Goal: Task Accomplishment & Management: Use online tool/utility

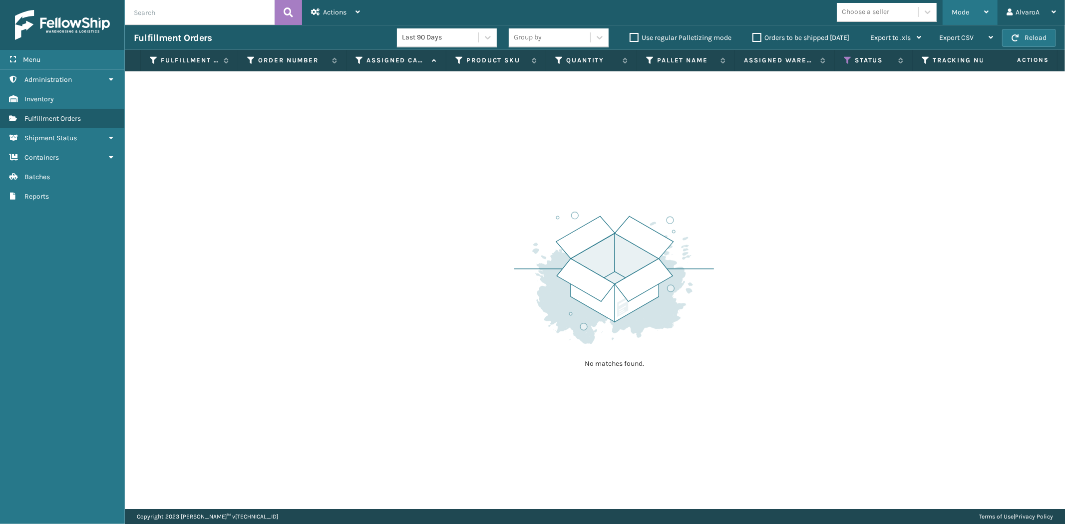
click at [975, 12] on div "Mode" at bounding box center [970, 12] width 37 height 25
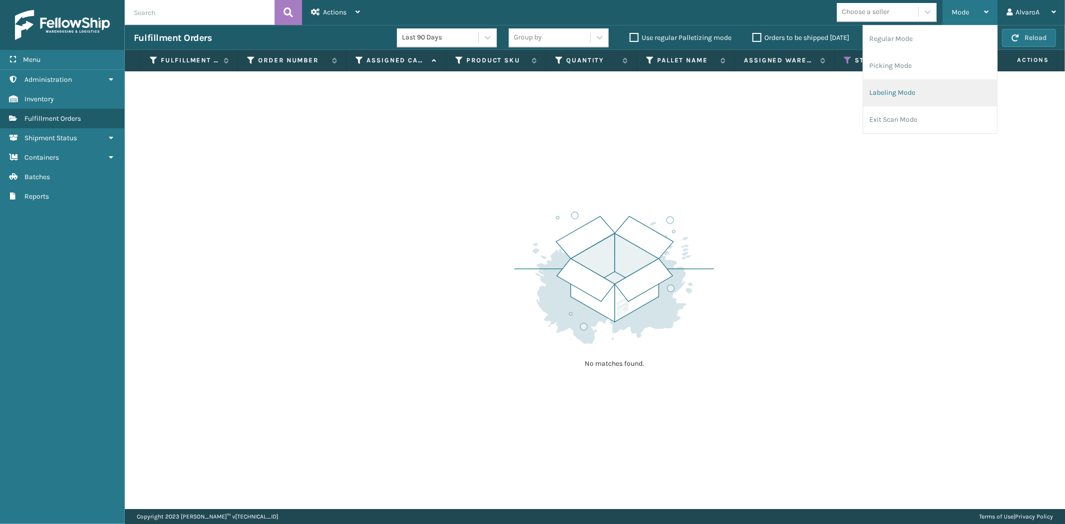
click at [905, 101] on li "Labeling Mode" at bounding box center [930, 92] width 134 height 27
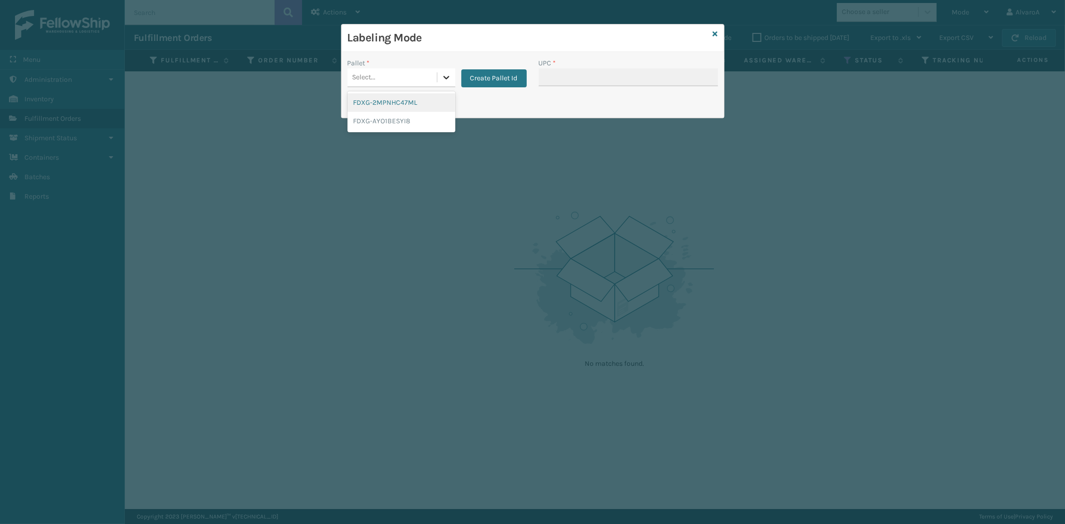
click at [445, 73] on icon at bounding box center [446, 77] width 10 height 10
click at [472, 82] on button "Create Pallet Id" at bounding box center [493, 78] width 65 height 18
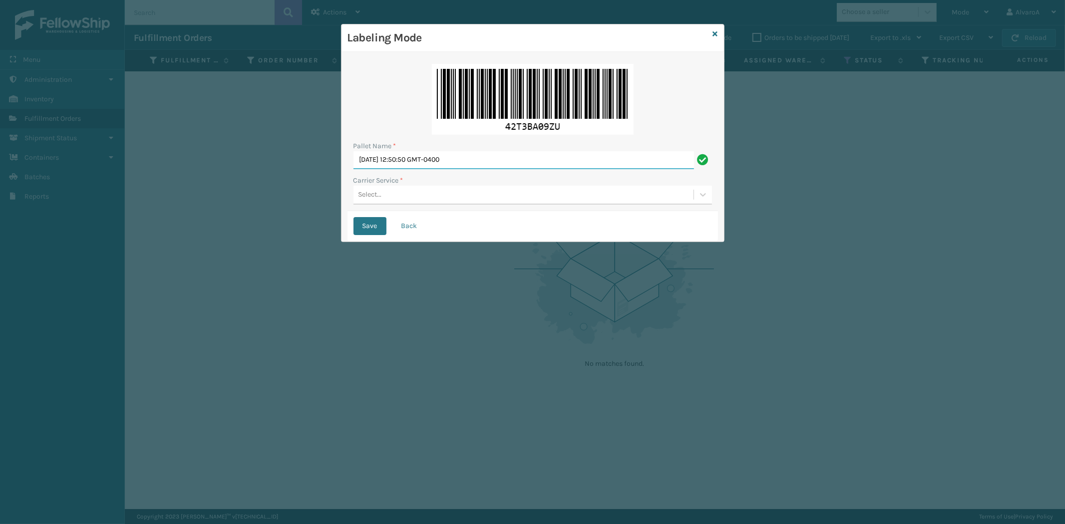
drag, startPoint x: 488, startPoint y: 156, endPoint x: 13, endPoint y: 270, distance: 488.4
click at [13, 270] on div "Labeling Mode Pallet Name * [DATE] 12:50:50 GMT-0400 Carrier Service * Select..…" at bounding box center [532, 262] width 1065 height 524
type input "LPN 516253"
click at [404, 184] on div "Carrier Service *" at bounding box center [533, 180] width 359 height 10
click at [396, 207] on div "Pallet Name * LPN 516253 Carrier Service * Select..." at bounding box center [533, 134] width 371 height 153
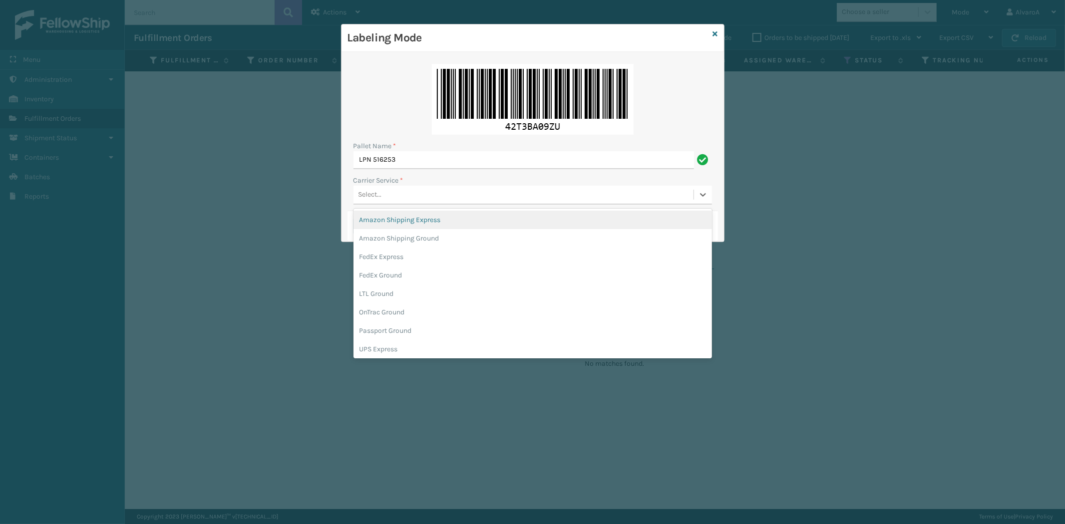
click at [406, 199] on div "Select..." at bounding box center [524, 195] width 340 height 16
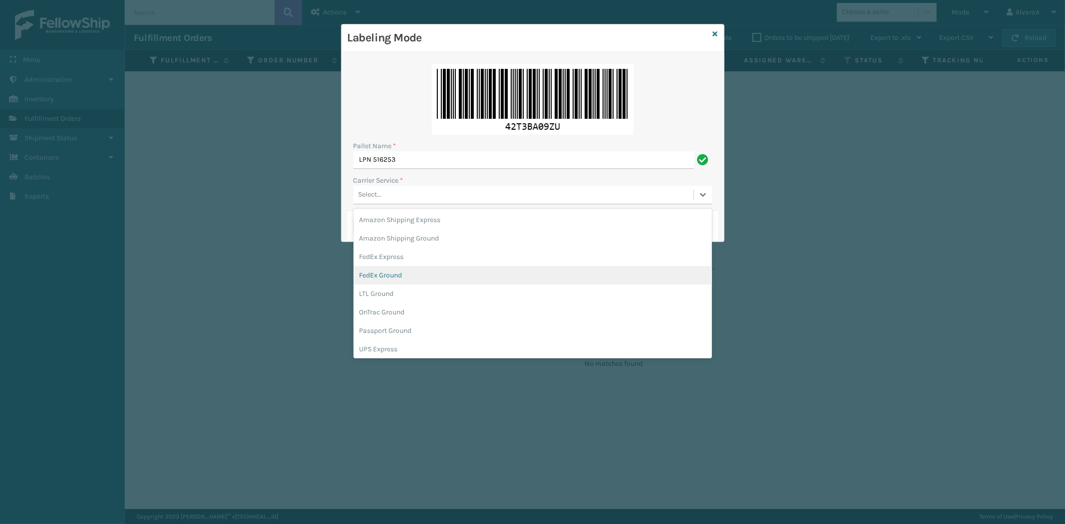
click at [398, 270] on div "FedEx Ground" at bounding box center [533, 275] width 359 height 18
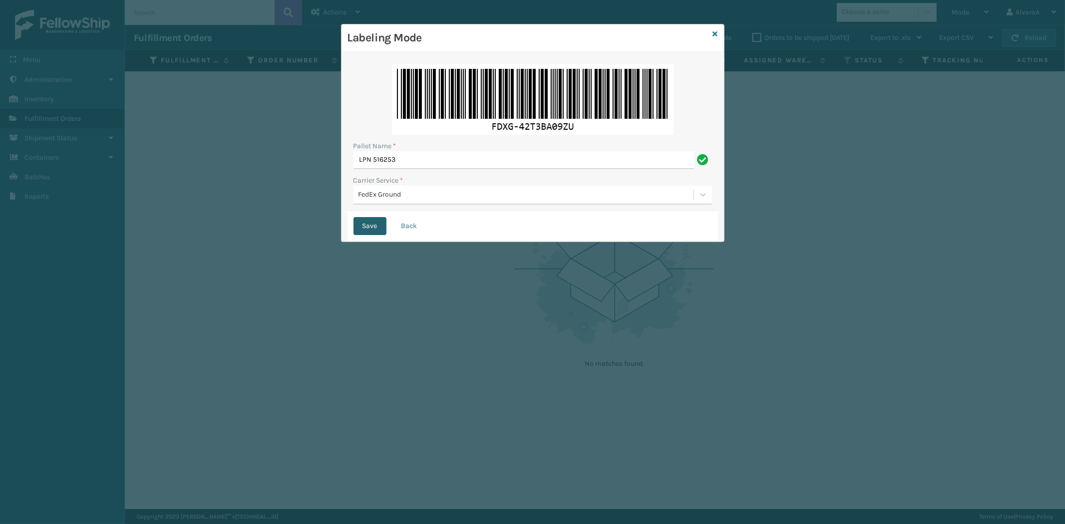
click at [376, 224] on button "Save" at bounding box center [370, 226] width 33 height 18
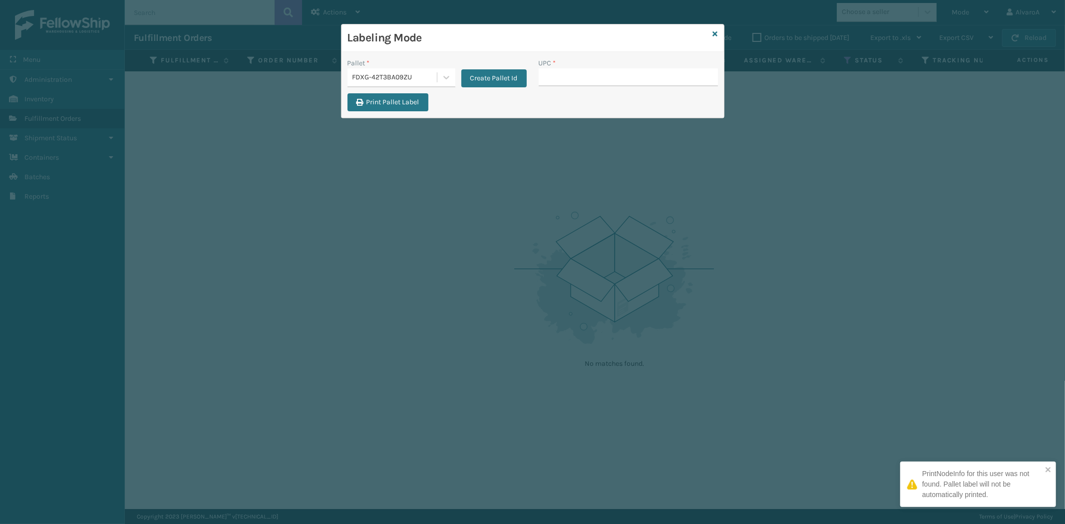
click at [557, 80] on input "UPC *" at bounding box center [628, 77] width 179 height 18
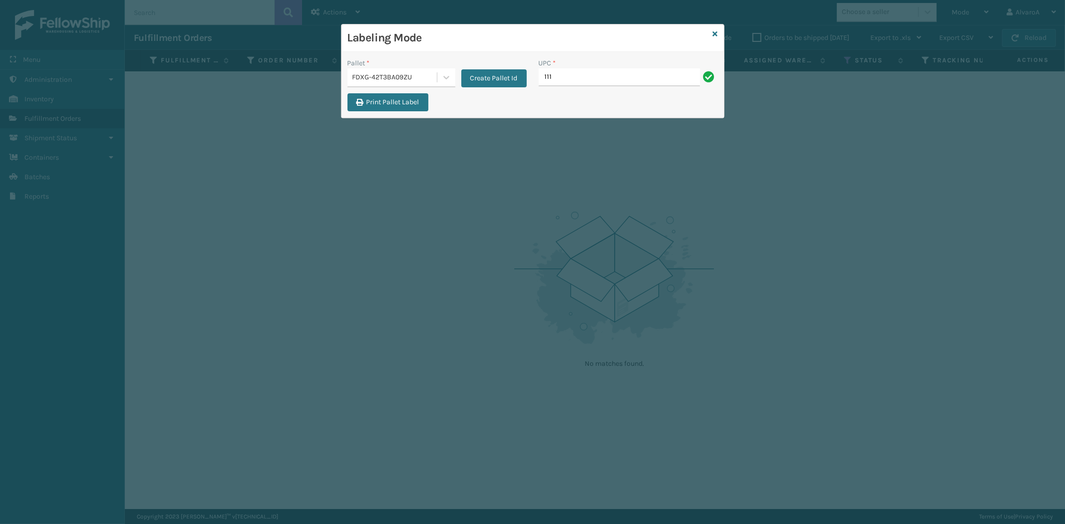
type input "111A007IVO"
type input "111A049CRM"
click at [441, 79] on icon at bounding box center [446, 77] width 10 height 10
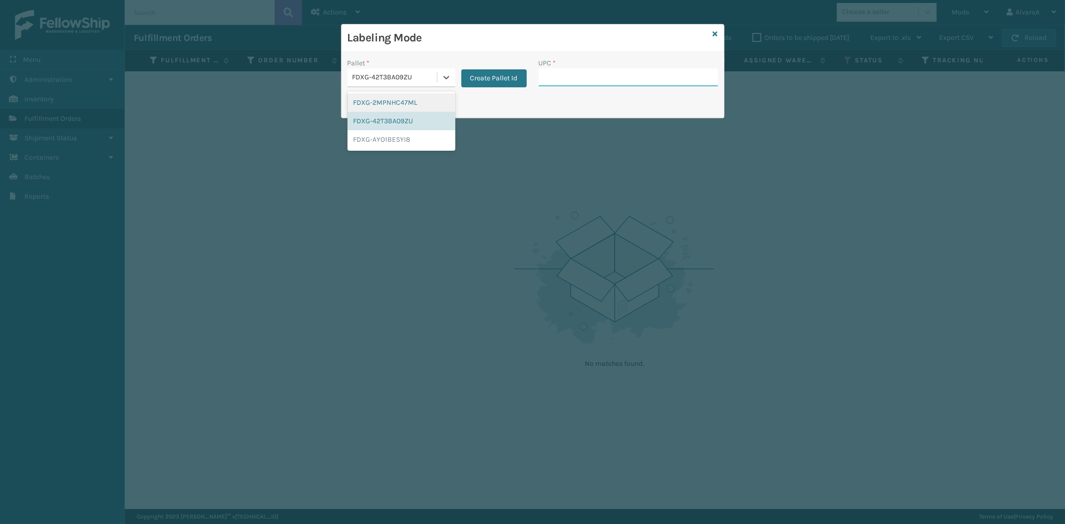
click at [568, 80] on input "UPC *" at bounding box center [628, 77] width 179 height 18
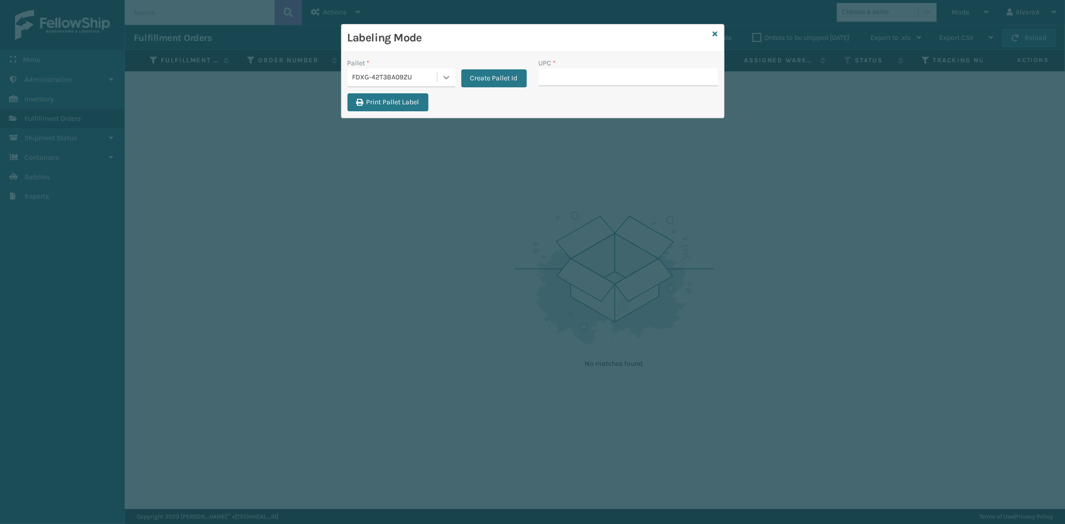
click at [449, 68] on div "Pallet * FDXG-42T3BA09ZU" at bounding box center [402, 72] width 108 height 29
click at [447, 76] on icon at bounding box center [446, 77] width 10 height 10
click at [416, 120] on div "FDXG-42T3BA09ZU" at bounding box center [402, 121] width 108 height 18
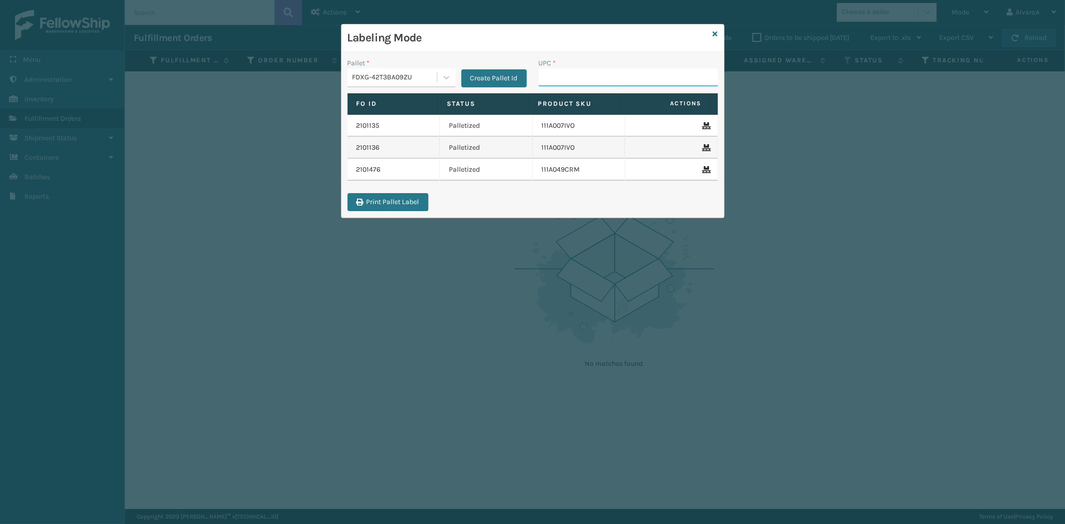
click at [588, 77] on input "UPC *" at bounding box center [628, 77] width 179 height 18
type input "131A013NVY"
type input "516A007TPE"
type input "CCWENKS3M26DGRA"
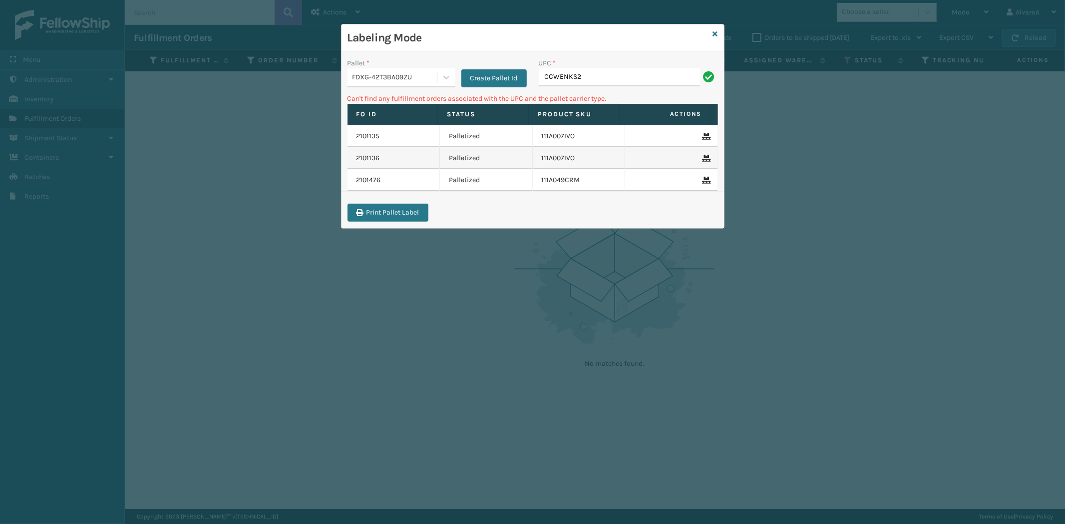
type input "CCWENKS2M26DGRA"
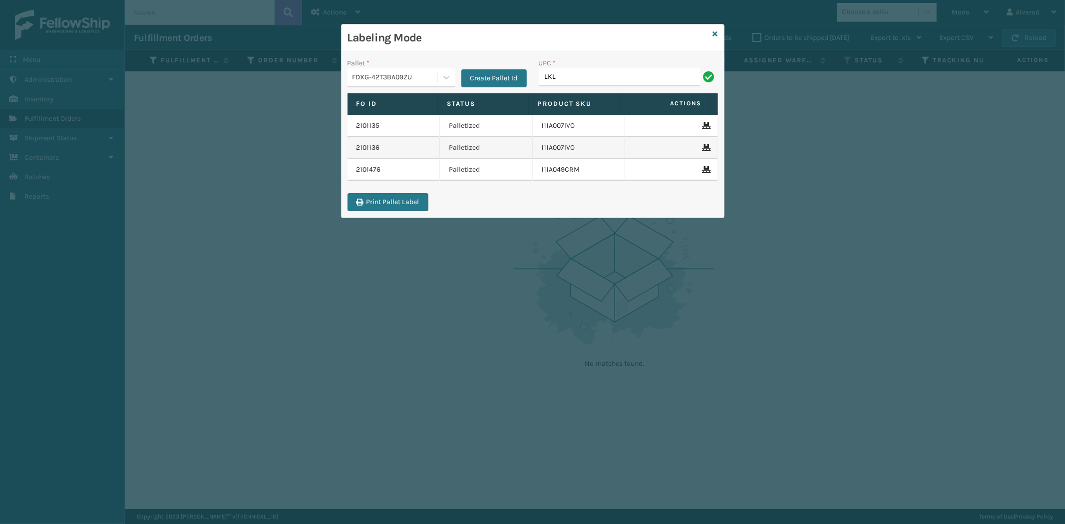
type input "LKLGF2SP1GU3051"
click at [564, 80] on input "UPC *" at bounding box center [628, 77] width 179 height 18
type input "LKLGF2SP3OLV-C"
